Goal: Task Accomplishment & Management: Complete application form

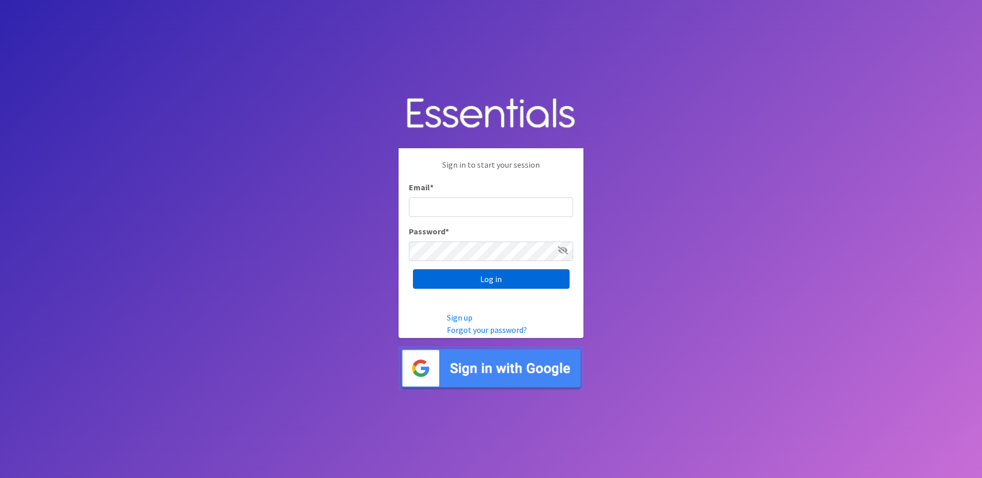
type input "Kayla.Larkin@odmhsas.org"
click at [475, 279] on input "Log in" at bounding box center [491, 280] width 157 height 20
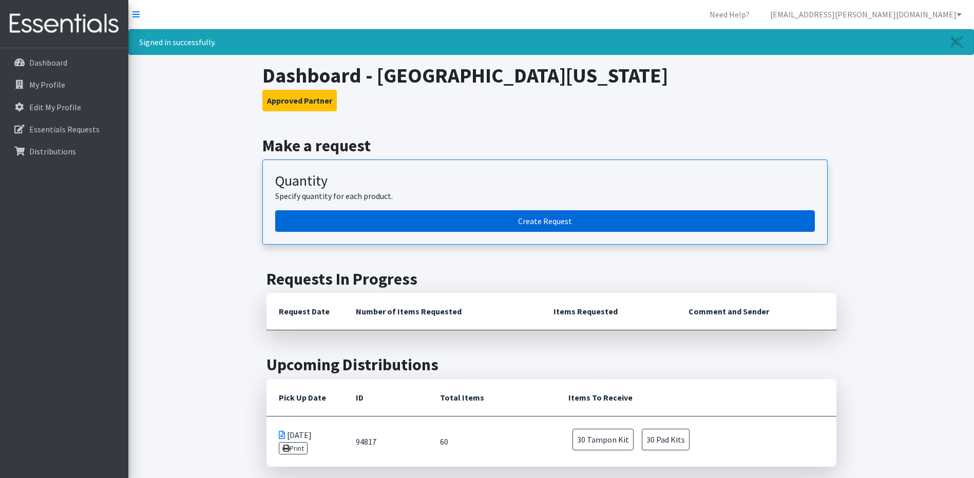
click at [601, 232] on link "Create Request" at bounding box center [545, 221] width 540 height 22
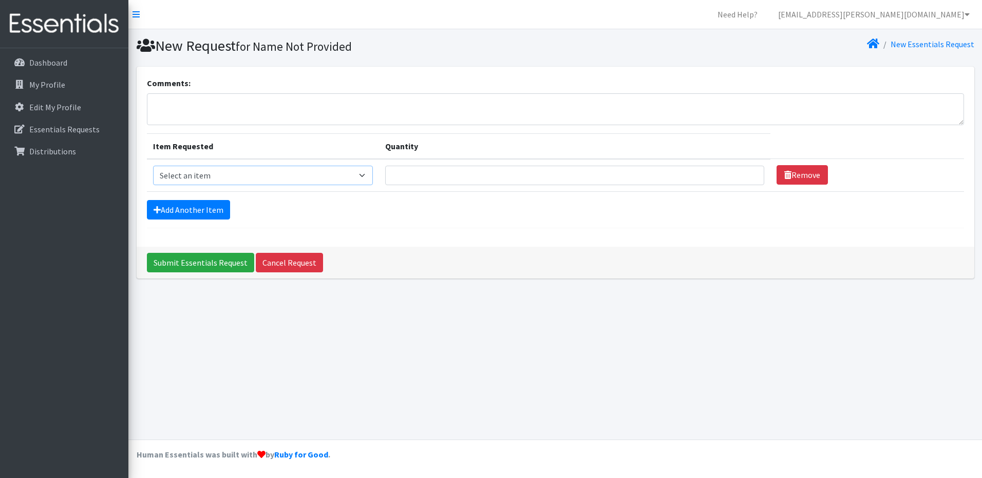
click at [312, 174] on select "Select an item Pad Kits Tampon Kit" at bounding box center [263, 176] width 220 height 20
select select "12263"
click at [153, 166] on select "Select an item Pad Kits Tampon Kit" at bounding box center [263, 176] width 220 height 20
click at [599, 175] on input "Quantity" at bounding box center [574, 176] width 379 height 20
type input "20"
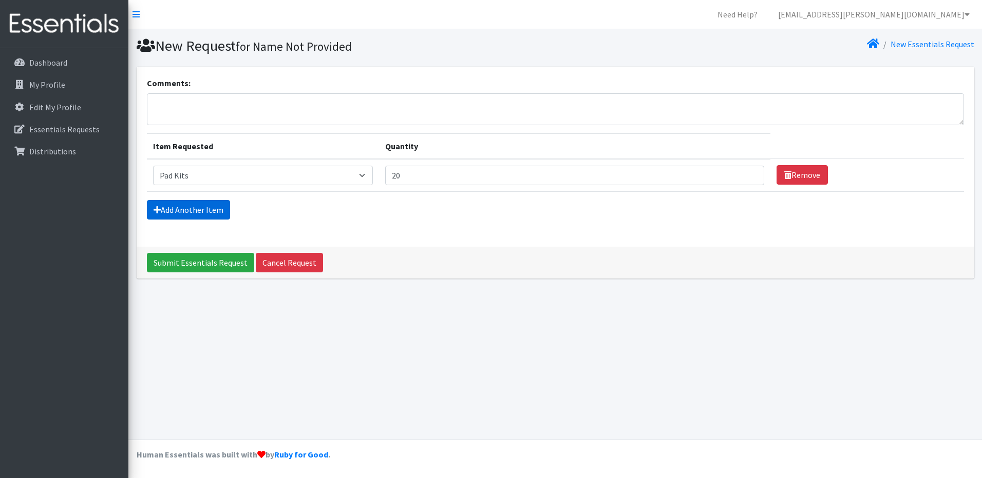
click at [186, 210] on link "Add Another Item" at bounding box center [188, 210] width 83 height 20
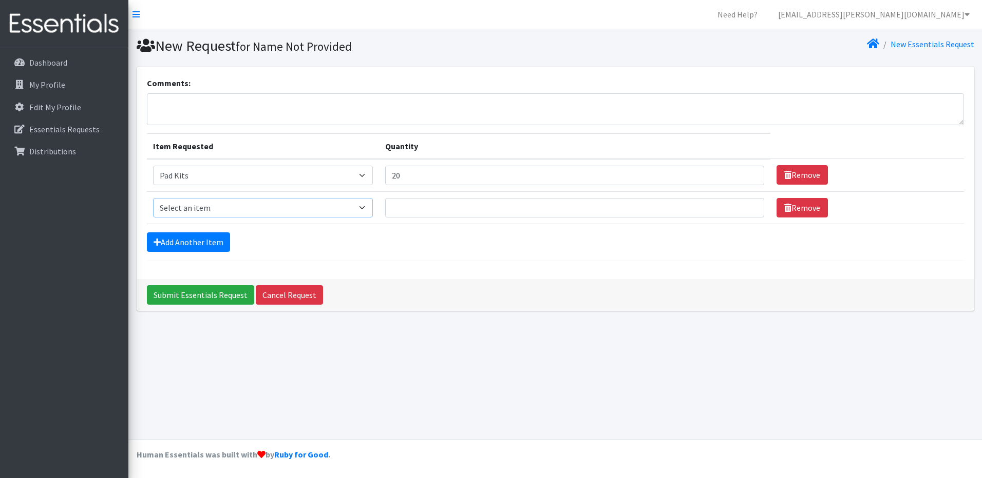
click at [246, 208] on select "Select an item Pad Kits Tampon Kit" at bounding box center [263, 208] width 220 height 20
select select "12262"
click at [153, 198] on select "Select an item Pad Kits Tampon Kit" at bounding box center [263, 208] width 220 height 20
click at [487, 217] on input "Quantity" at bounding box center [574, 208] width 379 height 20
type input "40"
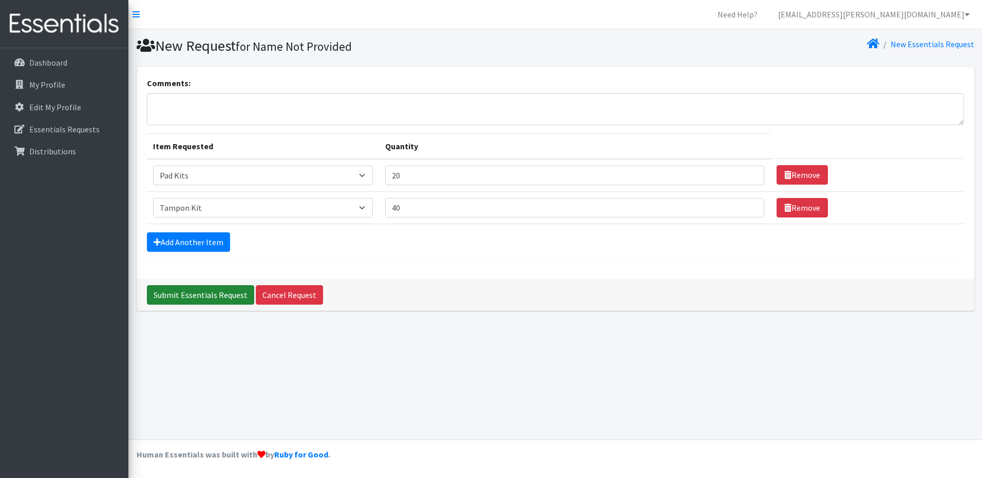
click at [209, 296] on input "Submit Essentials Request" at bounding box center [200, 295] width 107 height 20
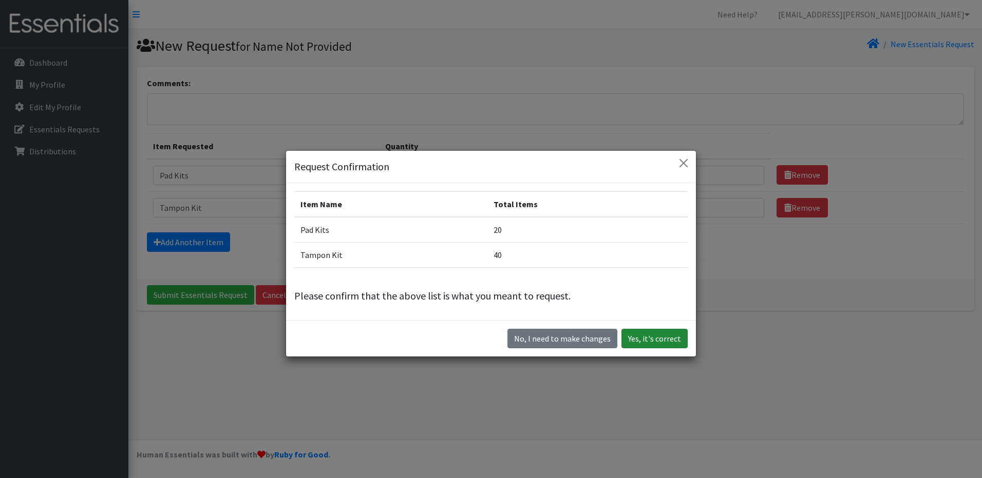
click at [650, 342] on button "Yes, it's correct" at bounding box center [654, 339] width 66 height 20
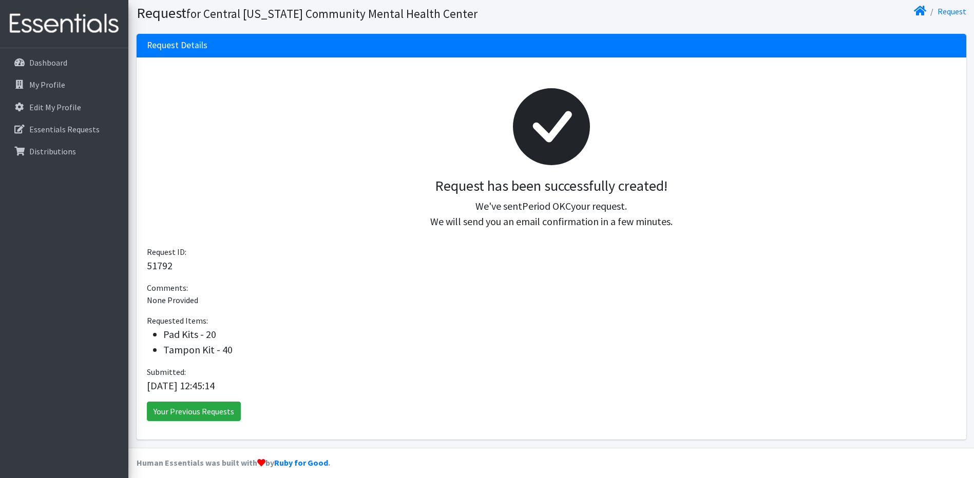
scroll to position [75, 0]
